Goal: Task Accomplishment & Management: Use online tool/utility

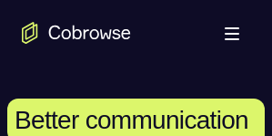
click at [127, 42] on icon "Go to the home page" at bounding box center [76, 33] width 109 height 22
click at [71, 41] on icon "Go to the home page" at bounding box center [76, 33] width 109 height 22
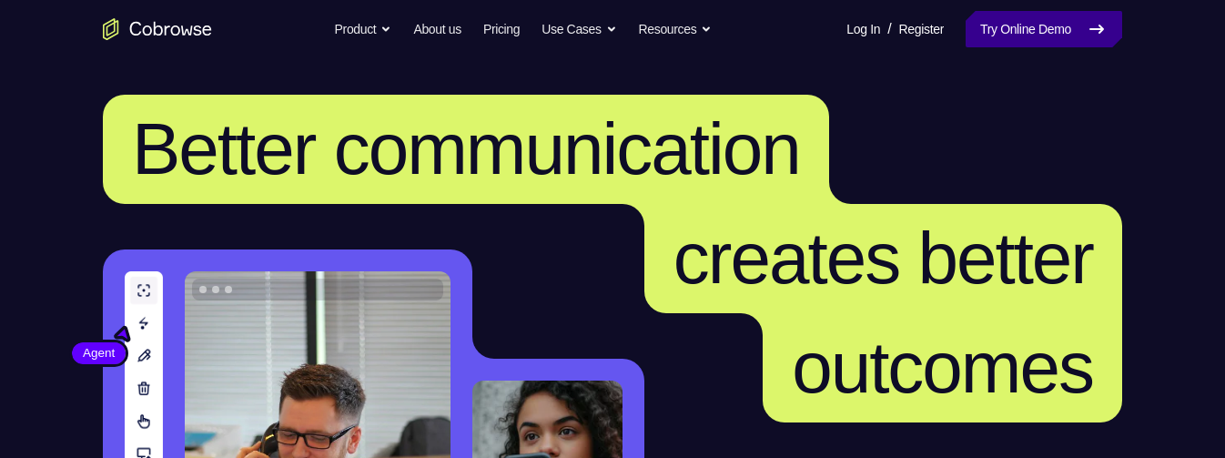
click at [1069, 27] on link "Try Online Demo" at bounding box center [1044, 29] width 157 height 36
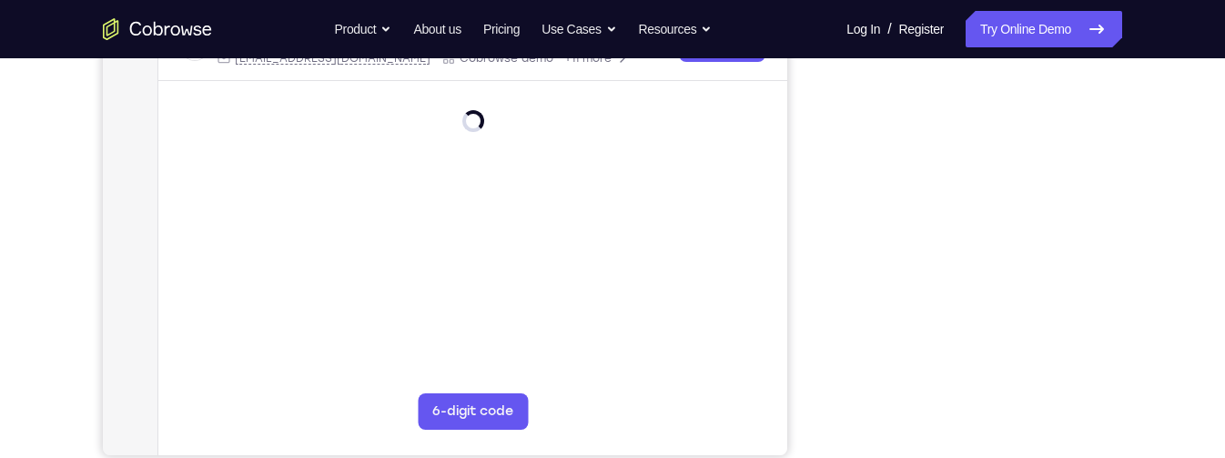
scroll to position [393, 0]
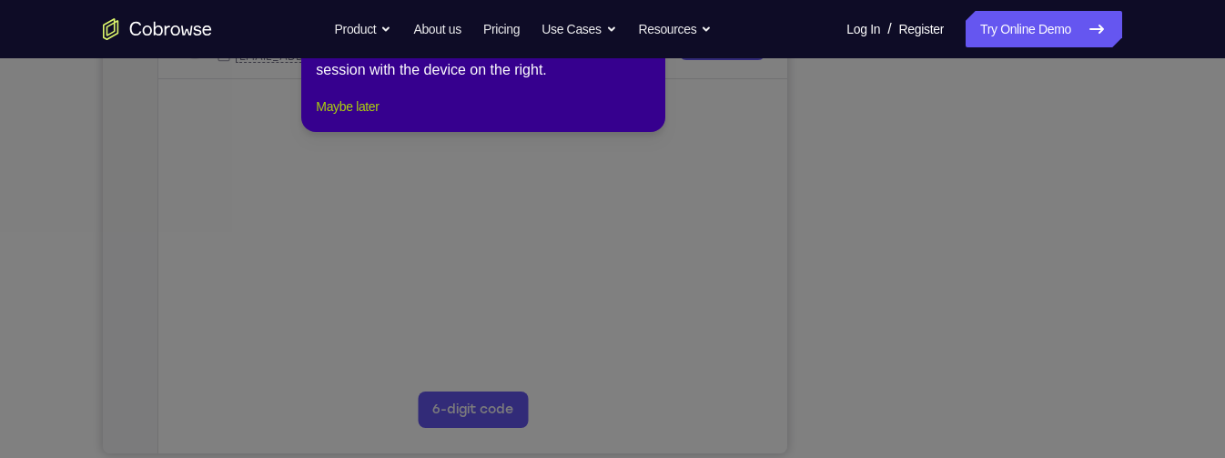
click at [335, 117] on button "Maybe later" at bounding box center [347, 107] width 63 height 22
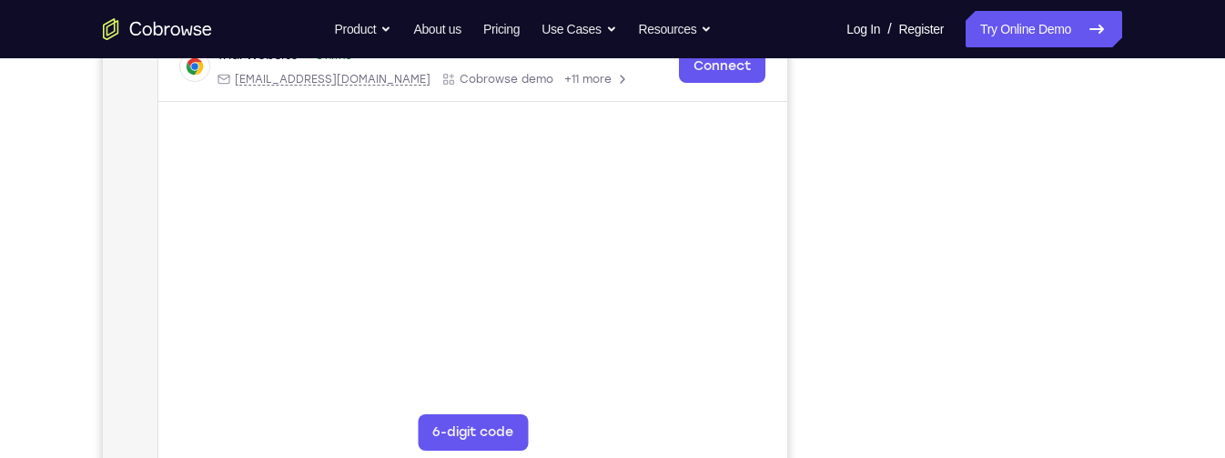
scroll to position [346, 0]
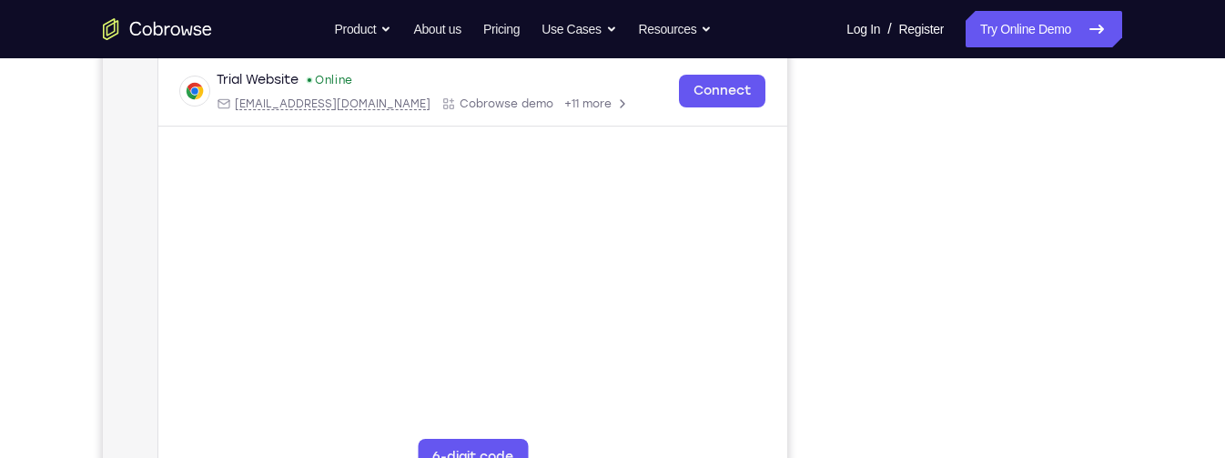
click at [1169, 375] on div "Your Support Agent Your Customer Web iOS Android Next Steps We’d be happy to gi…" at bounding box center [612, 312] width 1165 height 1201
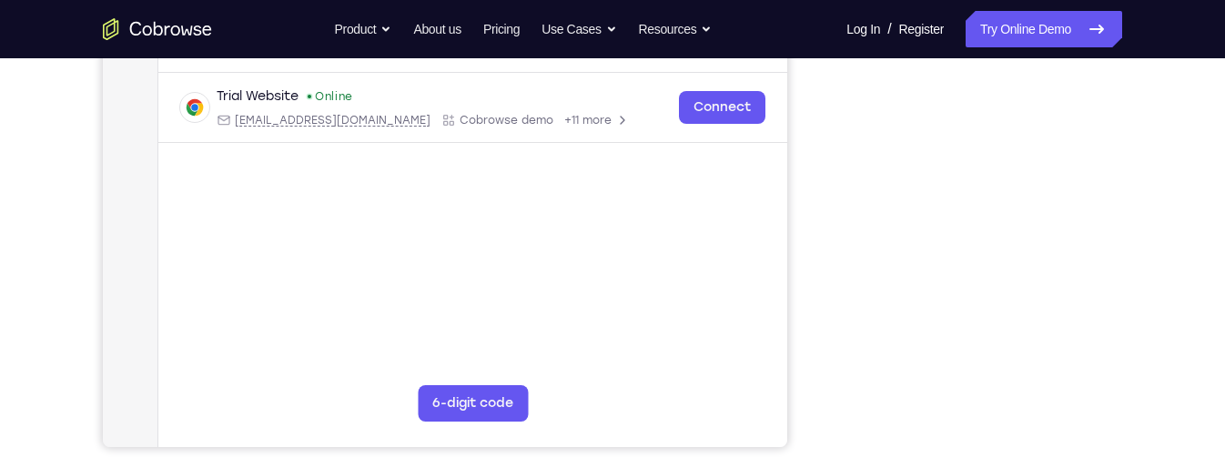
scroll to position [0, 0]
